Goal: Task Accomplishment & Management: Use online tool/utility

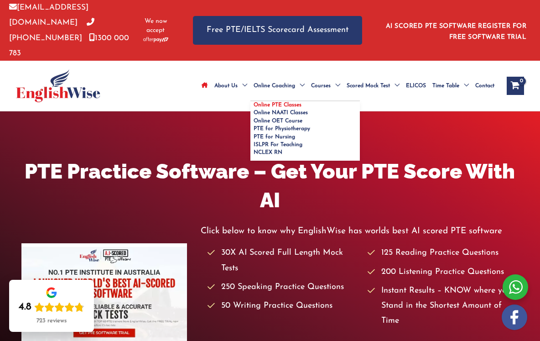
click at [254, 102] on span "Online PTE Classes" at bounding box center [278, 104] width 48 height 5
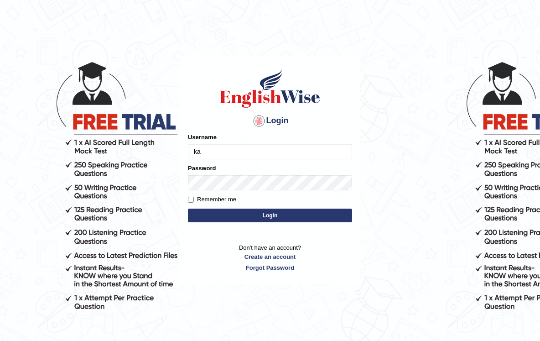
type input "k"
type input "Kanwaljit098"
click at [192, 198] on input "Remember me" at bounding box center [191, 200] width 6 height 6
checkbox input "true"
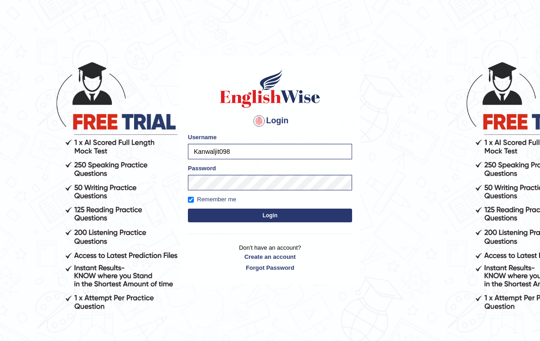
click at [269, 215] on button "Login" at bounding box center [270, 216] width 164 height 14
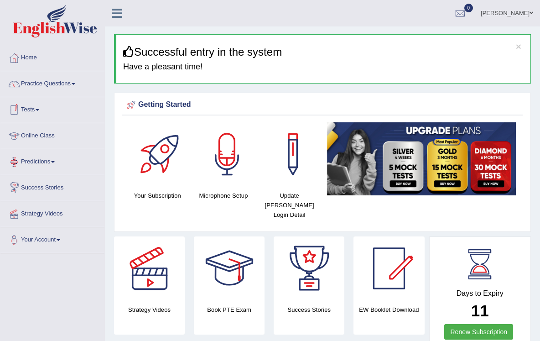
click at [39, 109] on link "Tests" at bounding box center [52, 108] width 104 height 23
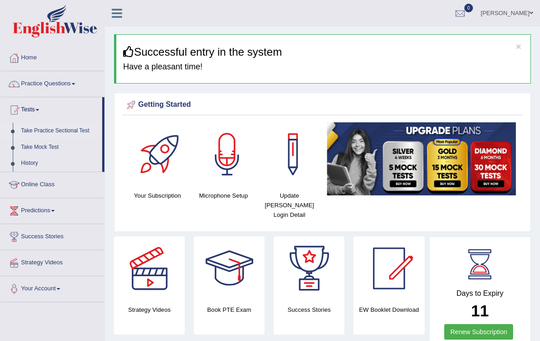
click at [45, 129] on link "Take Practice Sectional Test" at bounding box center [59, 131] width 85 height 16
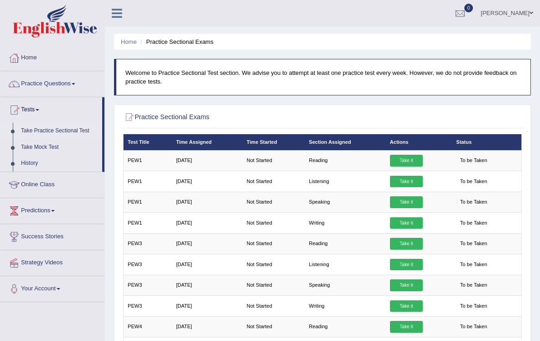
click at [53, 130] on link "Take Practice Sectional Test" at bounding box center [59, 131] width 85 height 16
click at [63, 130] on link "Take Practice Sectional Test" at bounding box center [59, 131] width 85 height 16
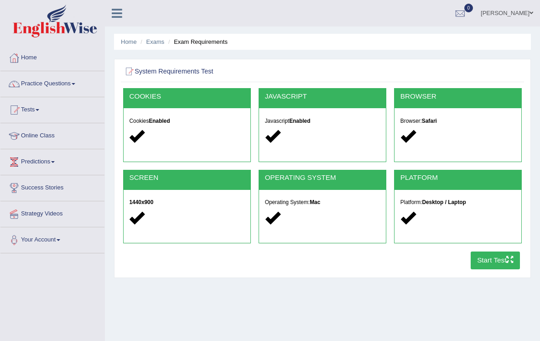
click at [424, 123] on h5 "Browser: Safari" at bounding box center [458, 121] width 115 height 6
click at [425, 98] on h2 "BROWSER" at bounding box center [458, 97] width 115 height 8
click at [421, 120] on h5 "Browser: Safari" at bounding box center [458, 121] width 115 height 6
click at [487, 258] on button "Start Test" at bounding box center [496, 260] width 50 height 18
